Goal: Navigation & Orientation: Find specific page/section

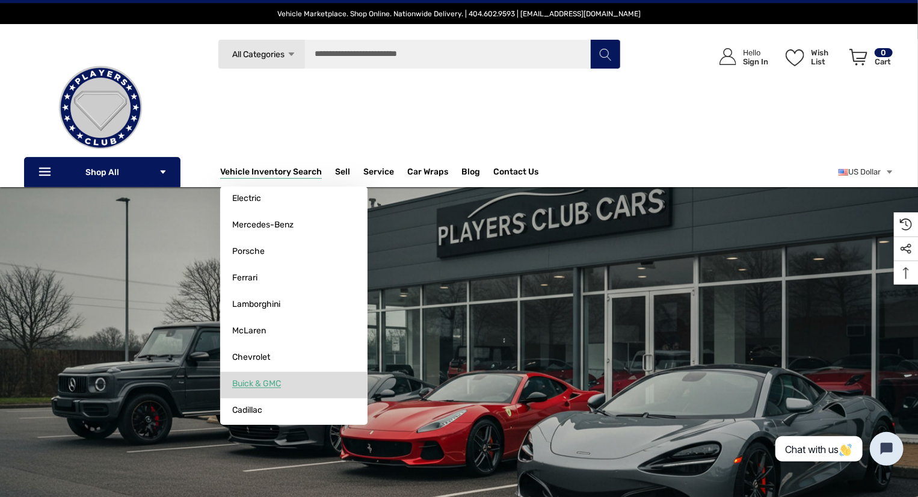
click at [271, 378] on link "Buick & GMC" at bounding box center [293, 384] width 147 height 24
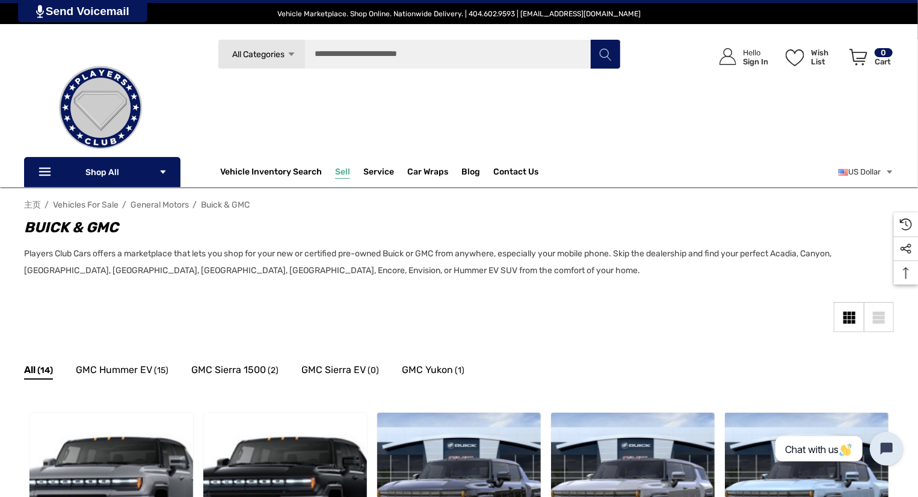
click at [341, 171] on span "Sell" at bounding box center [342, 173] width 15 height 13
